Goal: Find contact information: Find contact information

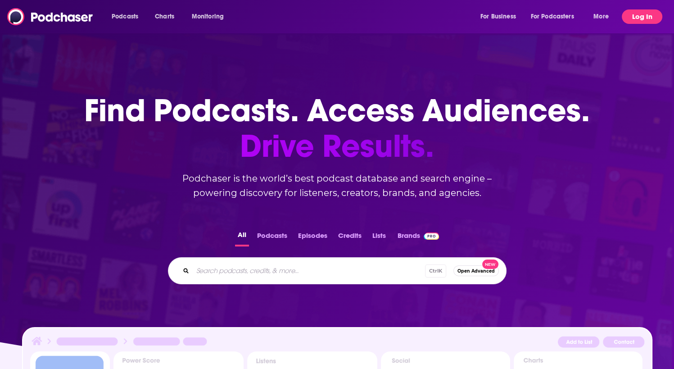
click at [639, 15] on button "Log In" at bounding box center [642, 16] width 41 height 14
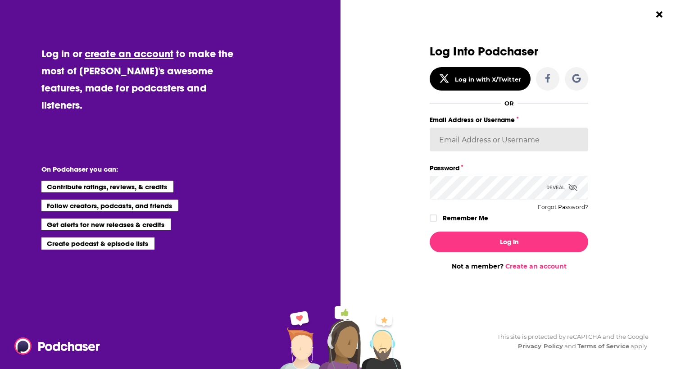
click at [491, 133] on input "Email Address or Username" at bounding box center [509, 139] width 159 height 24
type input "[EMAIL_ADDRESS][DOMAIN_NAME]"
click at [551, 184] on div "Reveal" at bounding box center [561, 188] width 31 height 24
click at [435, 214] on div "Remember Me" at bounding box center [509, 218] width 159 height 12
click at [432, 219] on icon "Dialog" at bounding box center [433, 218] width 5 height 4
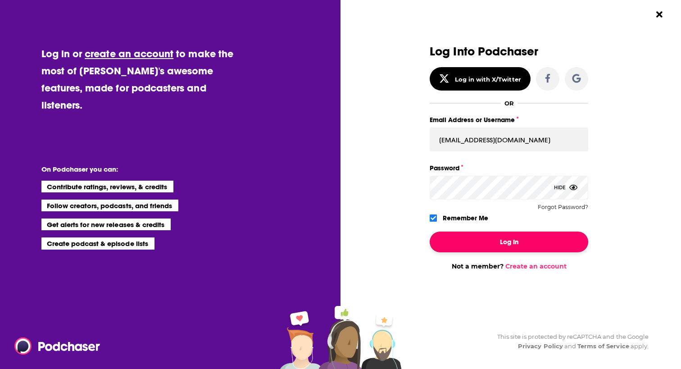
click at [510, 239] on button "Log In" at bounding box center [509, 242] width 159 height 21
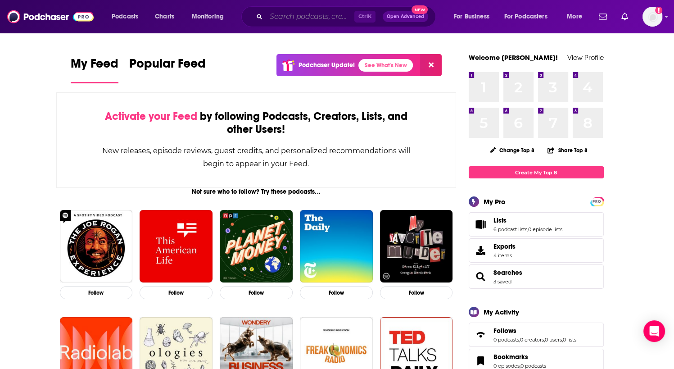
click at [300, 19] on input "Search podcasts, credits, & more..." at bounding box center [310, 16] width 88 height 14
click at [285, 21] on input "Search podcasts, credits, & more..." at bounding box center [310, 16] width 88 height 14
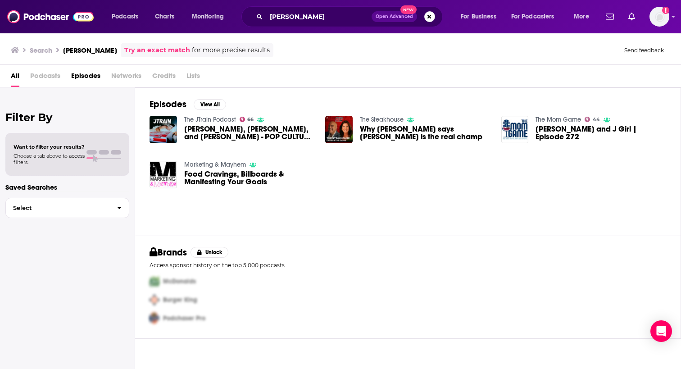
click at [50, 77] on span "Podcasts" at bounding box center [45, 77] width 30 height 18
click at [51, 73] on span "Podcasts" at bounding box center [45, 77] width 30 height 18
click at [41, 77] on span "Podcasts" at bounding box center [45, 77] width 30 height 18
click at [131, 76] on span "Networks" at bounding box center [126, 77] width 30 height 18
click at [137, 50] on link "Try an exact match" at bounding box center [157, 50] width 66 height 10
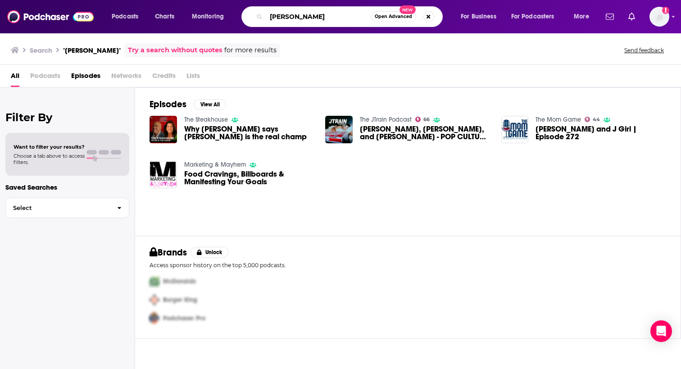
click at [299, 15] on input "[PERSON_NAME]" at bounding box center [318, 16] width 104 height 14
type input "not gonna lie"
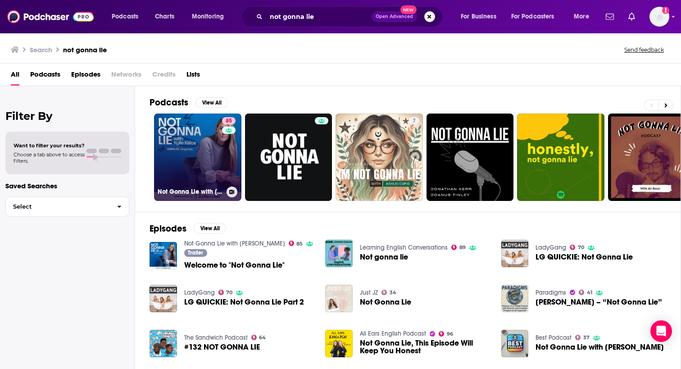
click at [191, 150] on link "85 Not Gonna Lie with [PERSON_NAME]" at bounding box center [197, 157] width 87 height 87
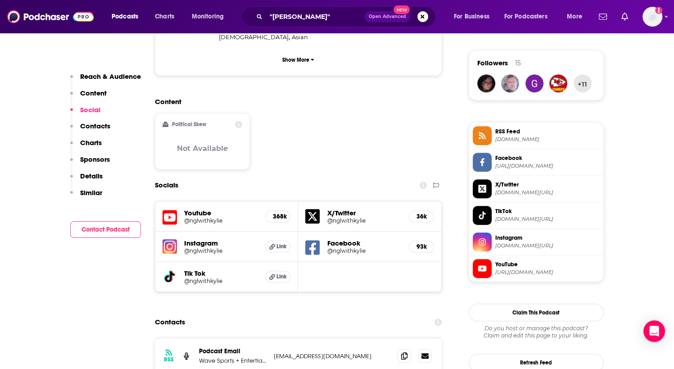
scroll to position [756, 0]
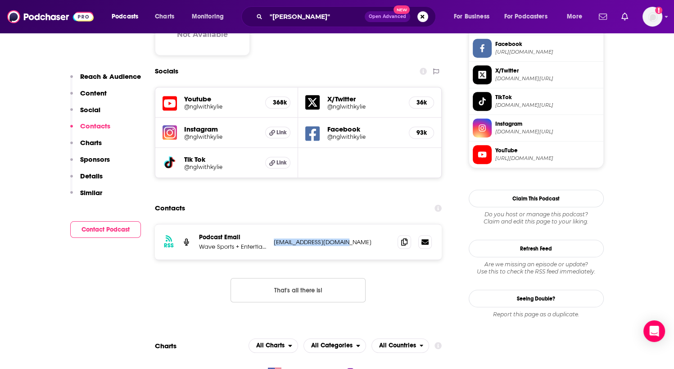
drag, startPoint x: 345, startPoint y: 202, endPoint x: 273, endPoint y: 205, distance: 71.7
click at [273, 224] on div "RSS Podcast Email Wave Sports + Entertianment [EMAIL_ADDRESS][DOMAIN_NAME] [EMA…" at bounding box center [298, 241] width 287 height 35
copy p "[EMAIL_ADDRESS][DOMAIN_NAME]"
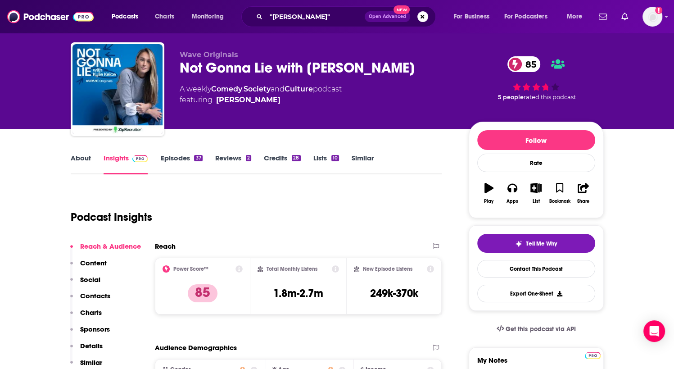
scroll to position [0, 0]
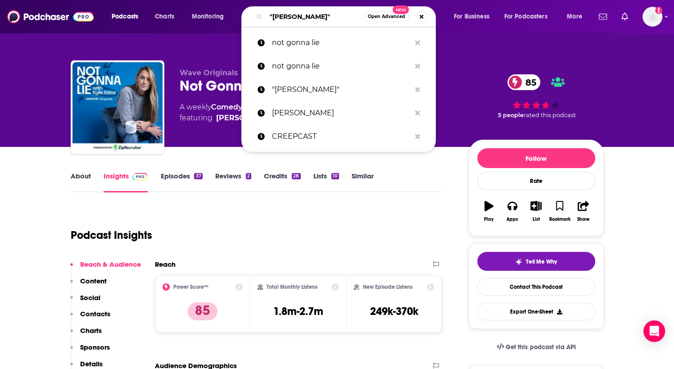
click at [290, 17] on input ""[PERSON_NAME]"" at bounding box center [315, 16] width 98 height 14
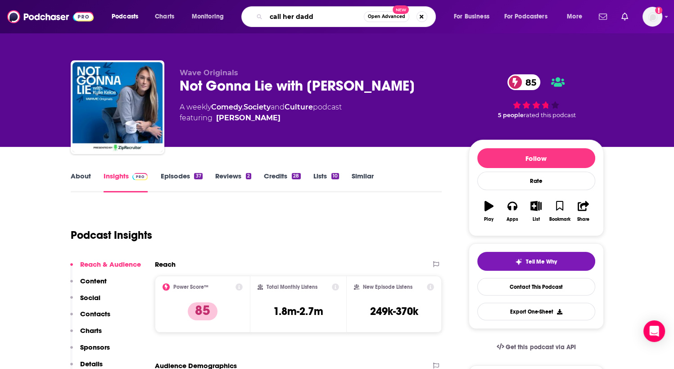
type input "call her daddy"
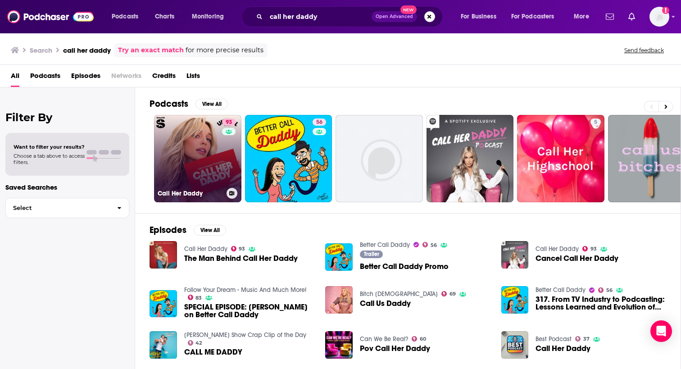
click at [200, 142] on link "93 Call Her Daddy" at bounding box center [197, 158] width 87 height 87
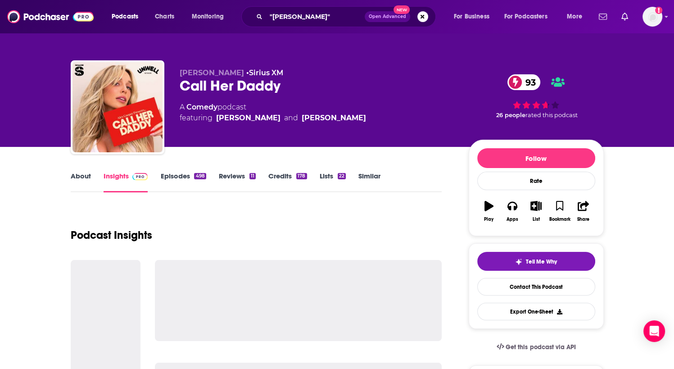
scroll to position [11, 0]
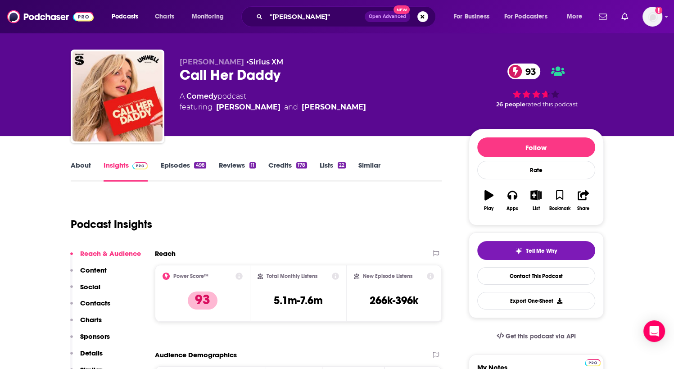
drag, startPoint x: 232, startPoint y: 93, endPoint x: 202, endPoint y: 214, distance: 125.0
click at [202, 214] on div "Podcast Insights" at bounding box center [253, 219] width 364 height 46
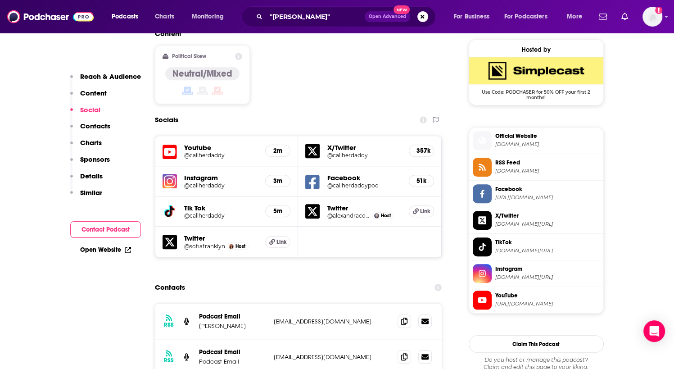
scroll to position [856, 0]
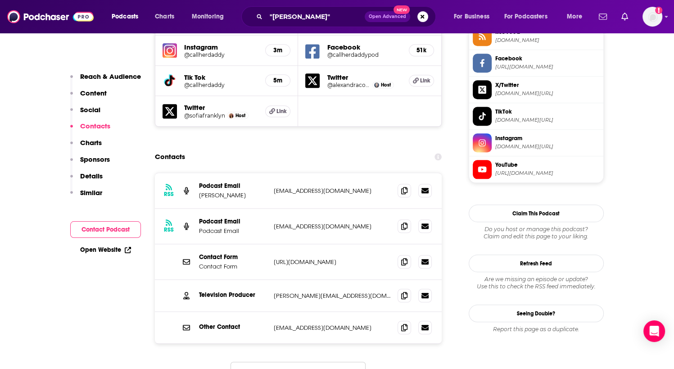
drag, startPoint x: 380, startPoint y: 135, endPoint x: 268, endPoint y: 128, distance: 111.9
click at [268, 173] on div "RSS Podcast Email [PERSON_NAME] [EMAIL_ADDRESS][DOMAIN_NAME] [EMAIL_ADDRESS][DO…" at bounding box center [298, 191] width 287 height 36
drag, startPoint x: 268, startPoint y: 128, endPoint x: 282, endPoint y: 136, distance: 15.3
click at [282, 187] on p "[EMAIL_ADDRESS][DOMAIN_NAME]" at bounding box center [332, 191] width 117 height 8
click at [295, 187] on p "[EMAIL_ADDRESS][DOMAIN_NAME]" at bounding box center [332, 191] width 117 height 8
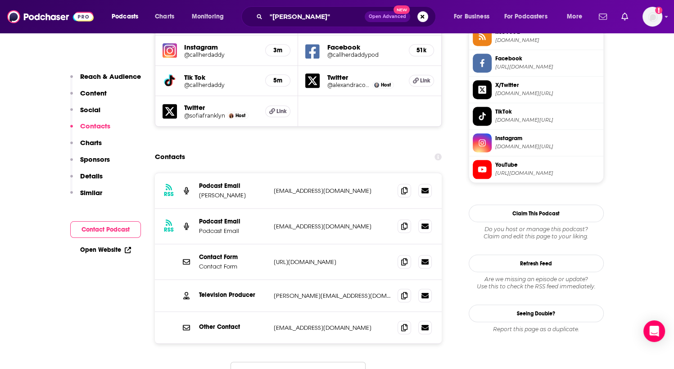
drag, startPoint x: 306, startPoint y: 132, endPoint x: 274, endPoint y: 135, distance: 32.1
click at [274, 187] on p "[EMAIL_ADDRESS][DOMAIN_NAME]" at bounding box center [332, 191] width 117 height 8
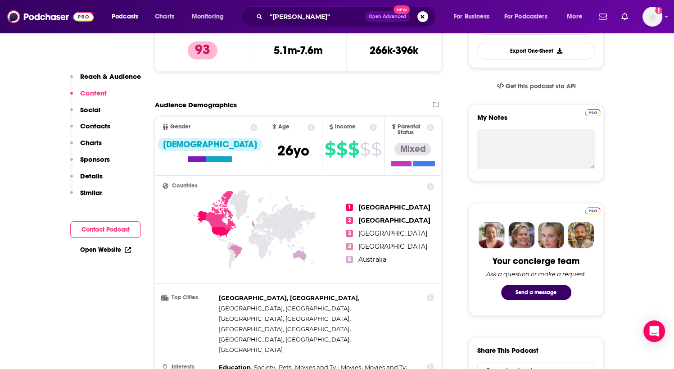
scroll to position [0, 0]
